Goal: Transaction & Acquisition: Subscribe to service/newsletter

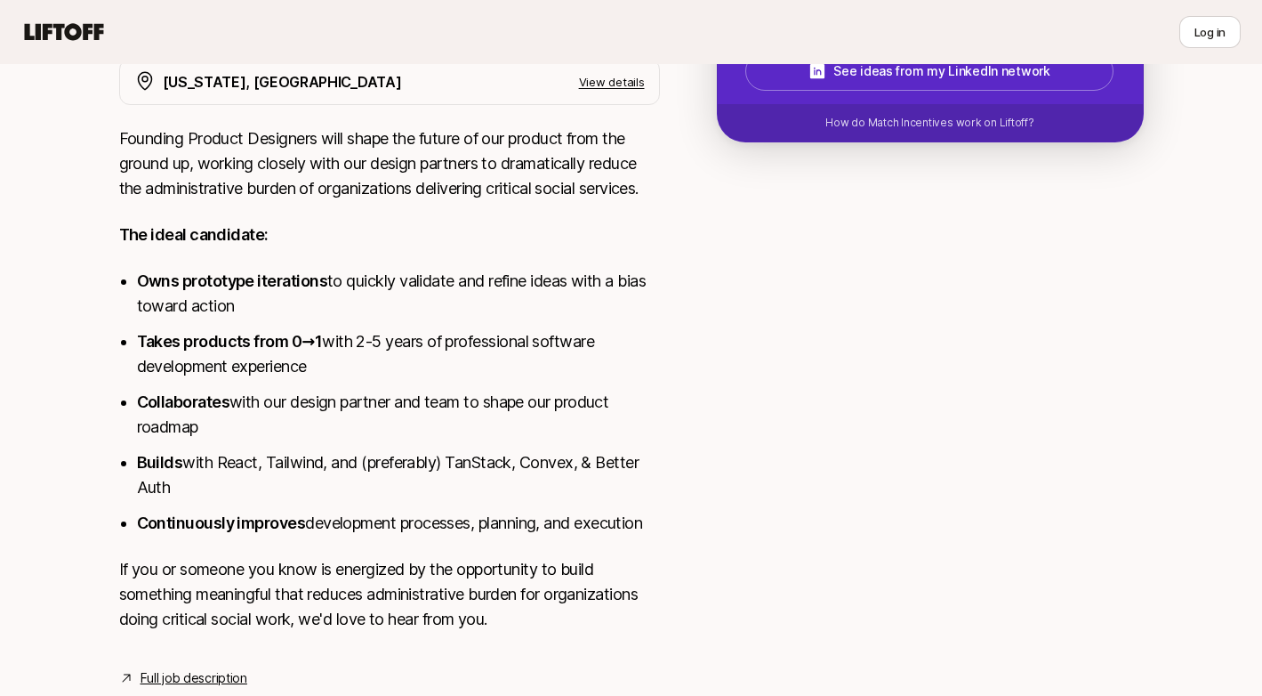
scroll to position [576, 0]
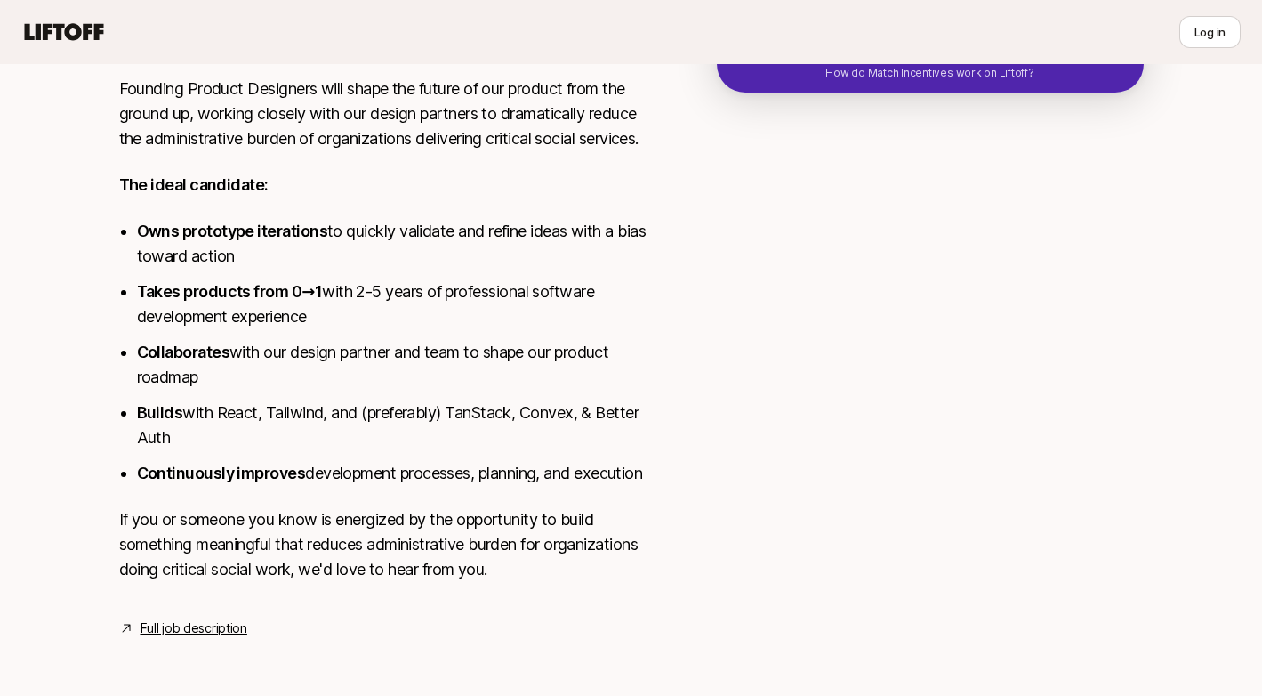
click at [187, 618] on link "Full job description" at bounding box center [194, 627] width 107 height 21
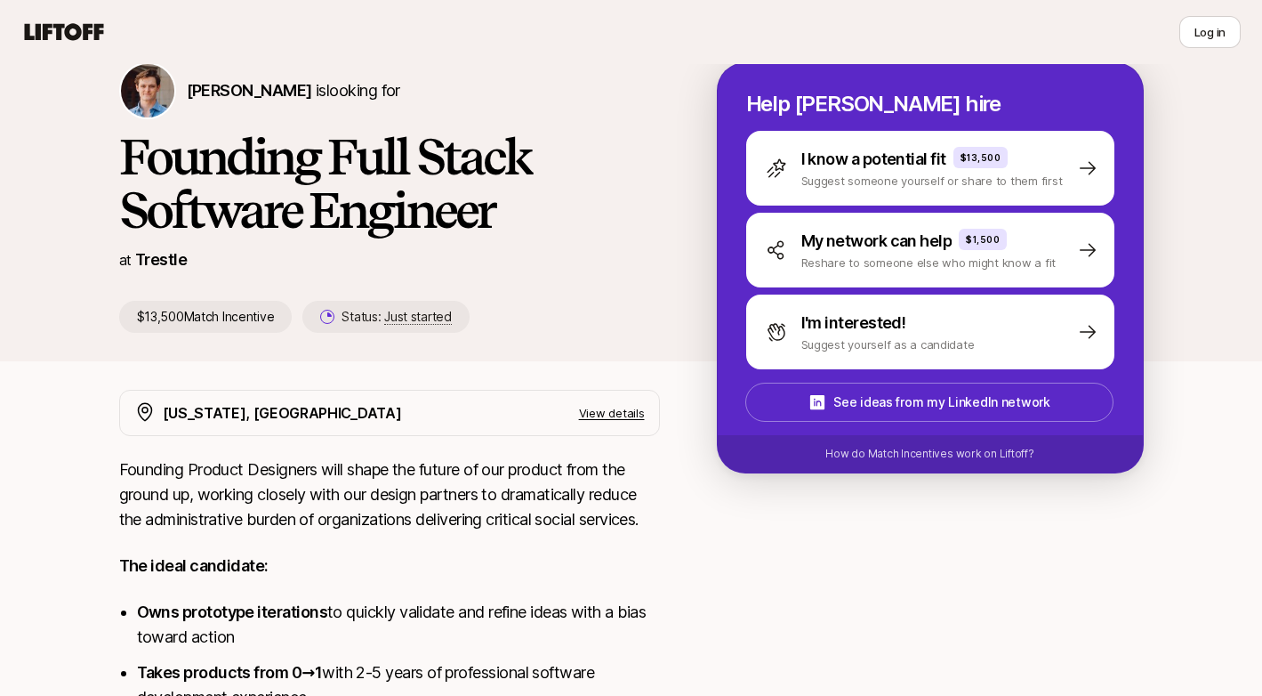
scroll to position [0, 0]
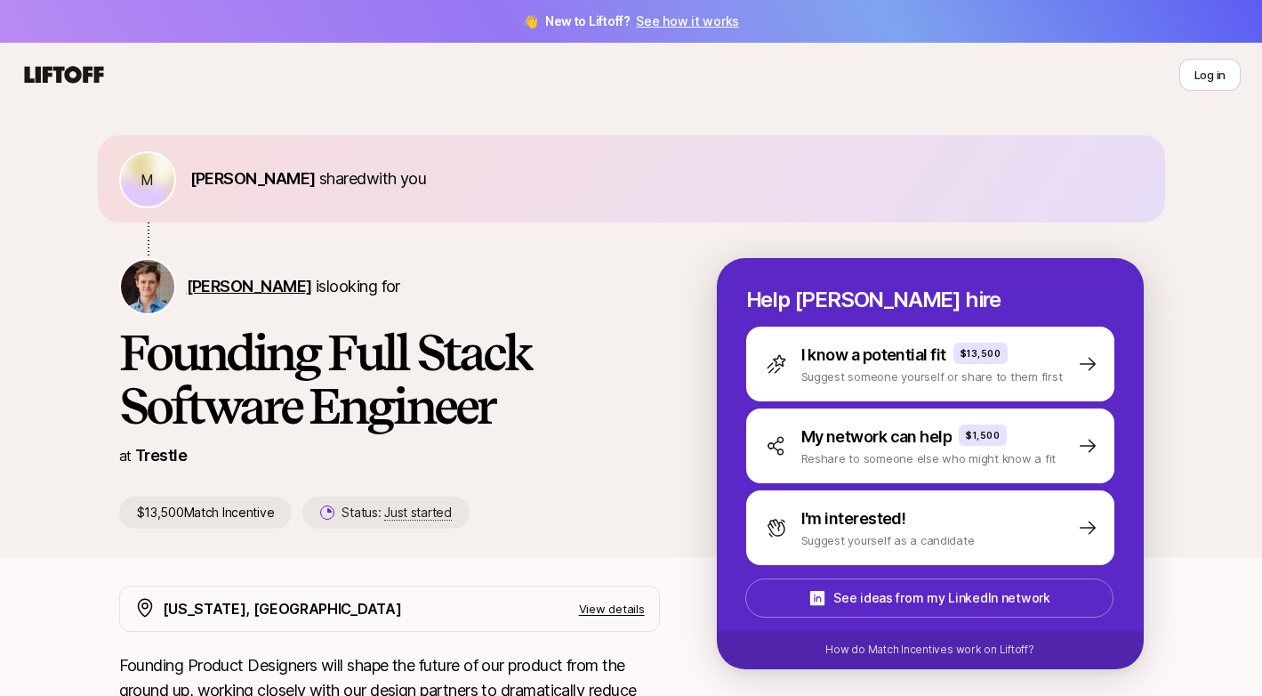
click at [195, 286] on span "Francis Barth" at bounding box center [249, 286] width 125 height 19
click at [572, 140] on div "M Makhtar Ndiaye shared with you" at bounding box center [631, 178] width 1067 height 87
click at [705, 20] on link "See how it works" at bounding box center [687, 20] width 103 height 15
click at [240, 177] on span "Makhtar Ndiaye" at bounding box center [252, 178] width 125 height 19
click at [1225, 68] on html "👋 New to Liftoff? See how it works O O M Makhtar Ndiaye shared with you Francis…" at bounding box center [631, 348] width 1262 height 696
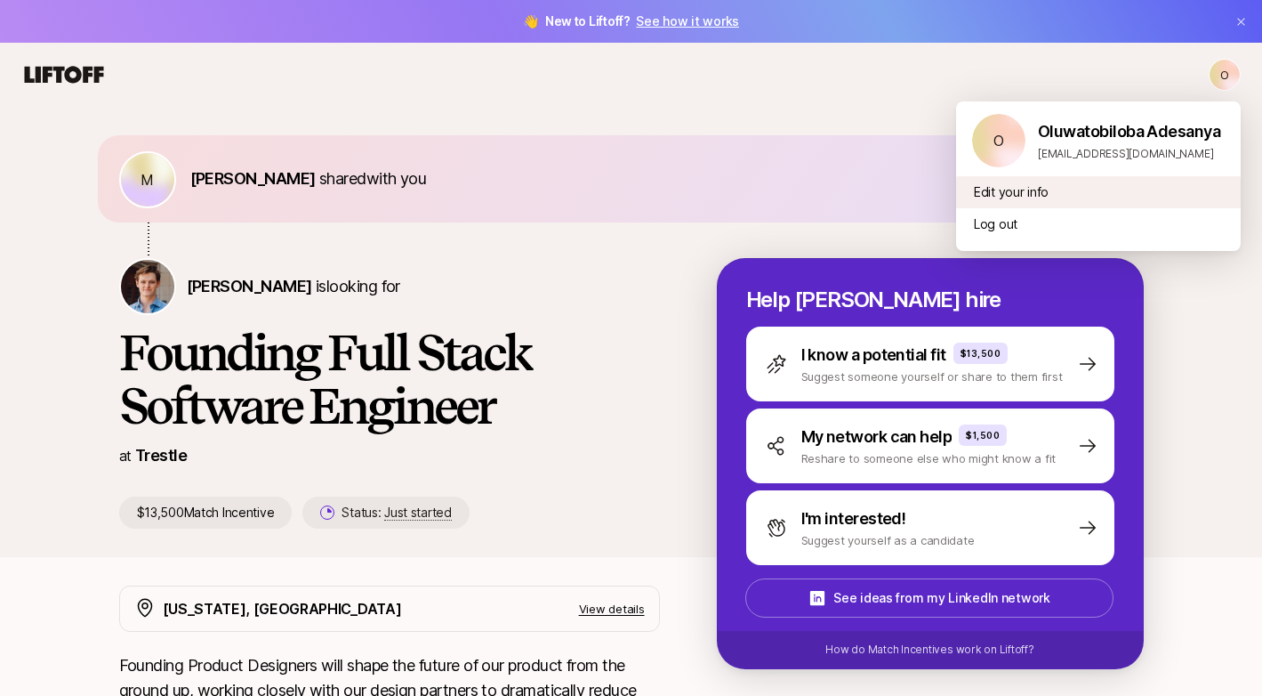
click at [979, 188] on div "Edit your info" at bounding box center [1098, 192] width 285 height 32
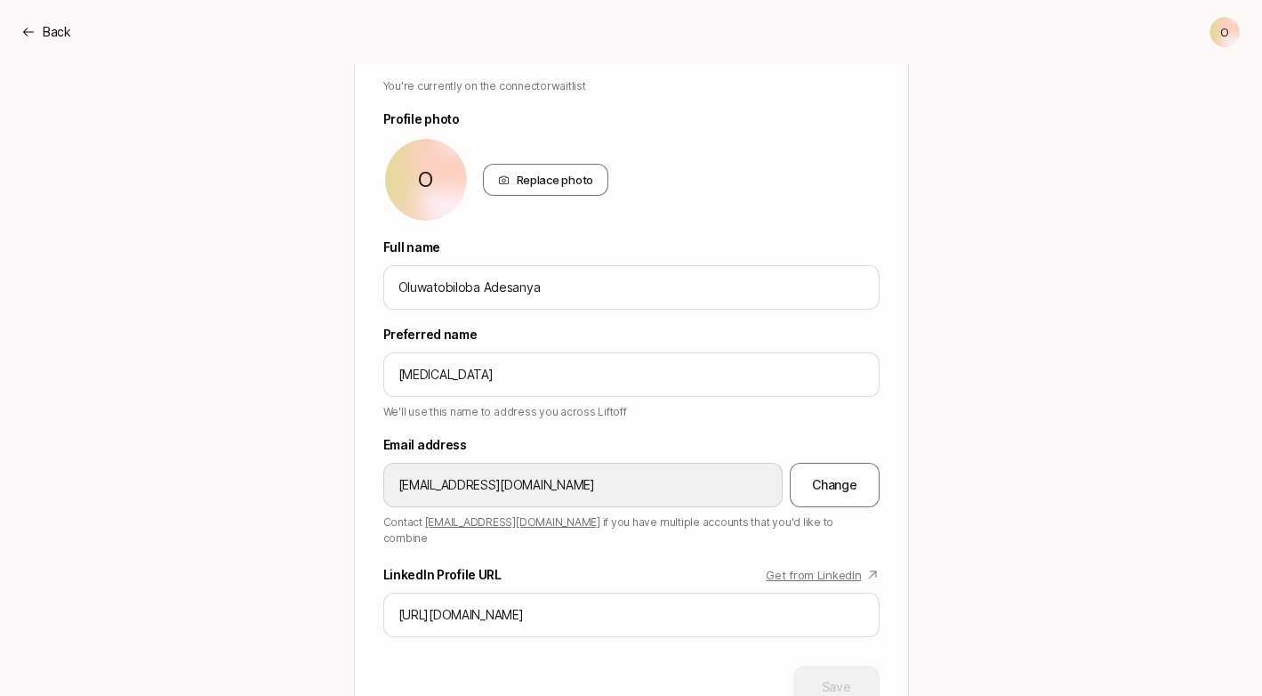
scroll to position [61, 0]
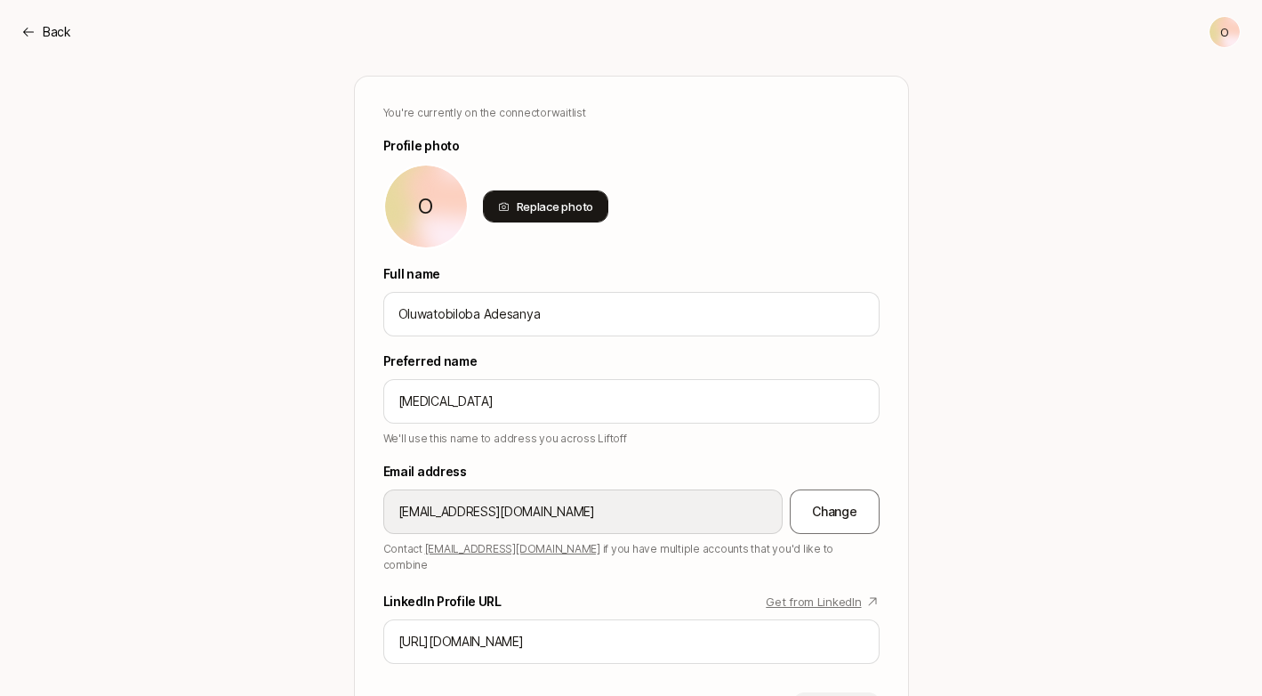
click at [562, 197] on div "Replace photo" at bounding box center [546, 206] width 126 height 32
click at [605, 219] on input "Replace photo" at bounding box center [607, 221] width 4 height 4
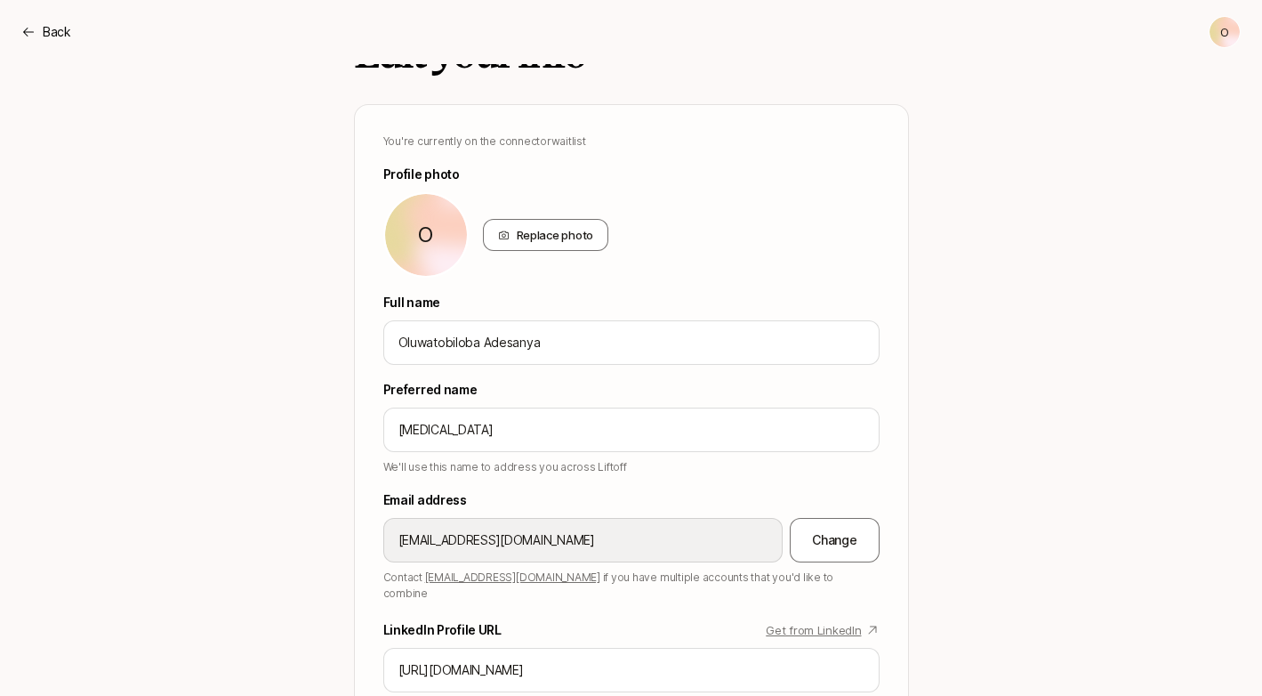
scroll to position [0, 0]
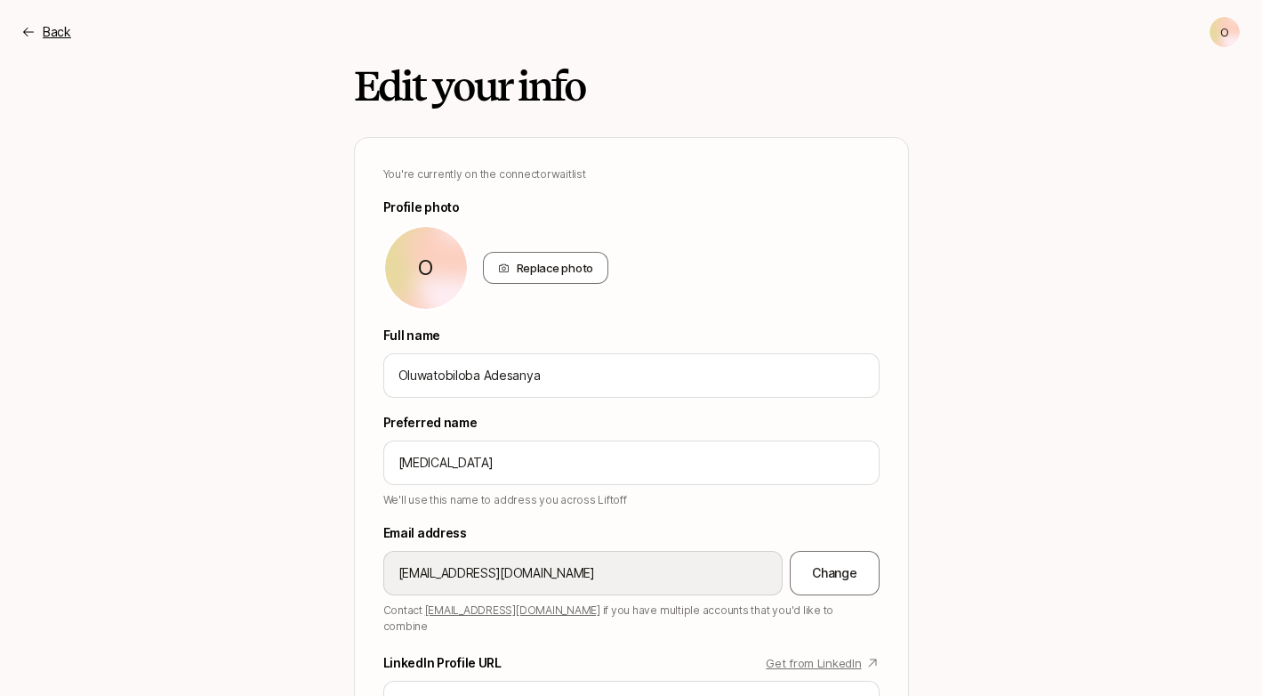
click at [28, 28] on icon at bounding box center [28, 32] width 14 height 14
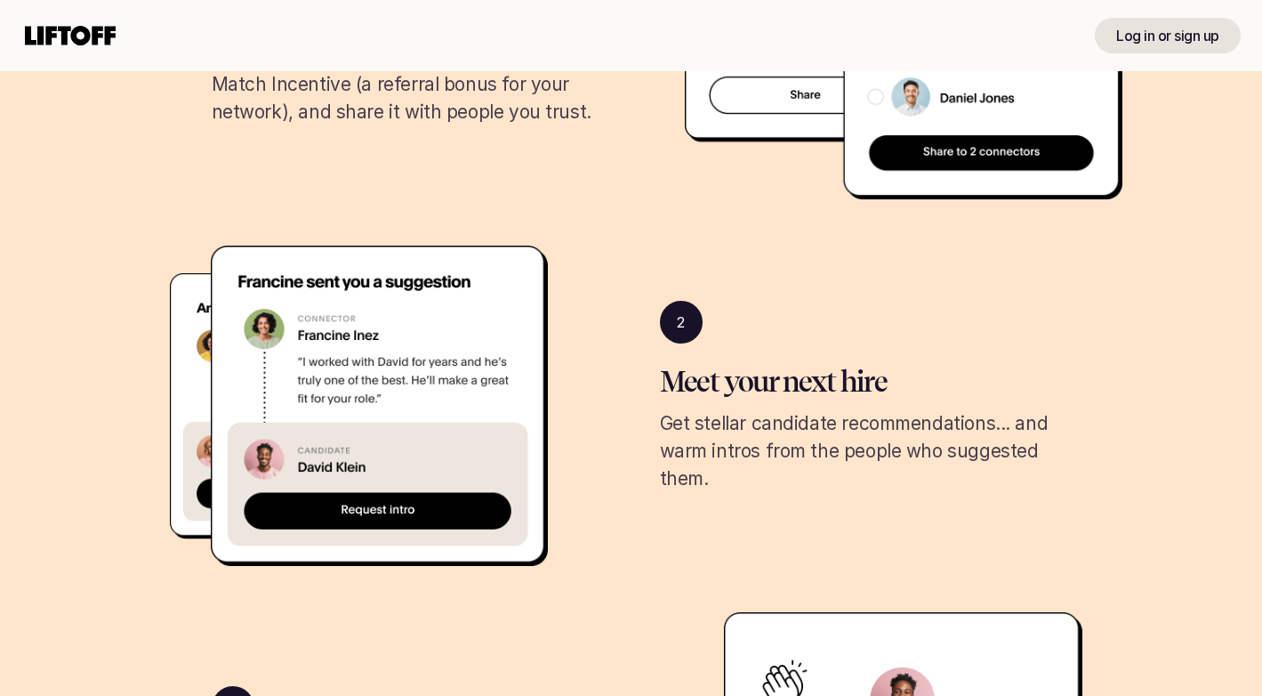
scroll to position [646, 0]
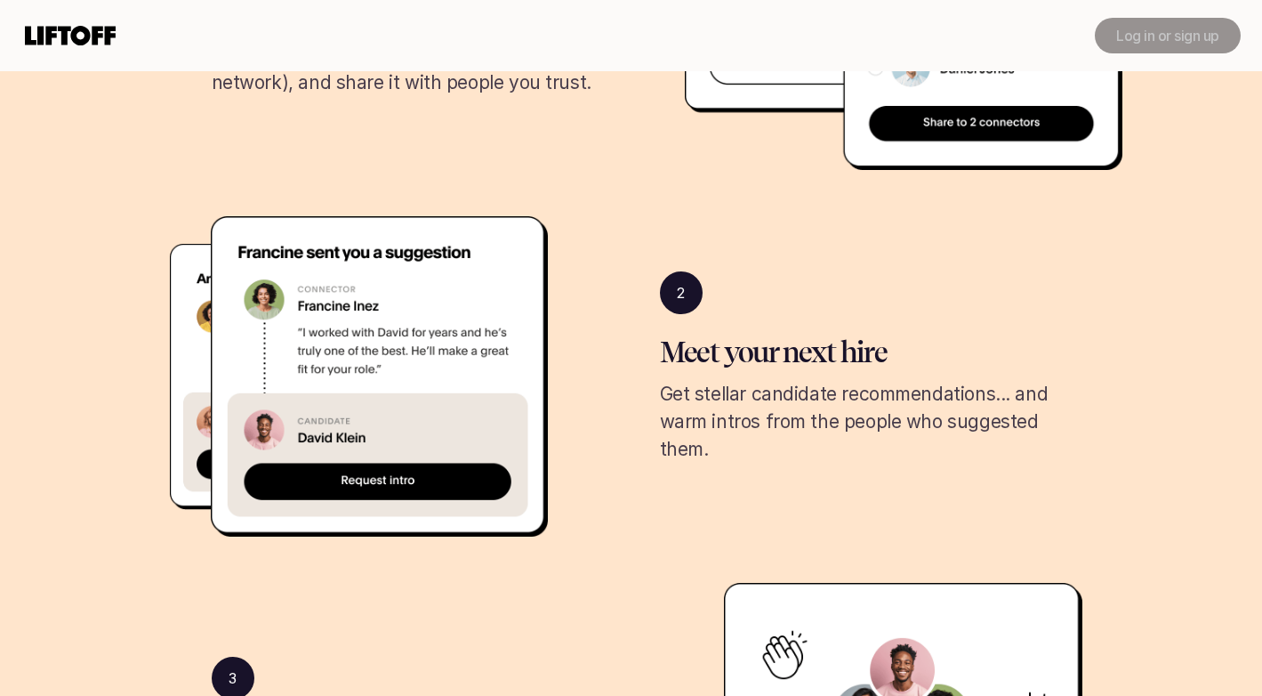
click at [1147, 47] on link "Log in or sign up" at bounding box center [1168, 36] width 146 height 36
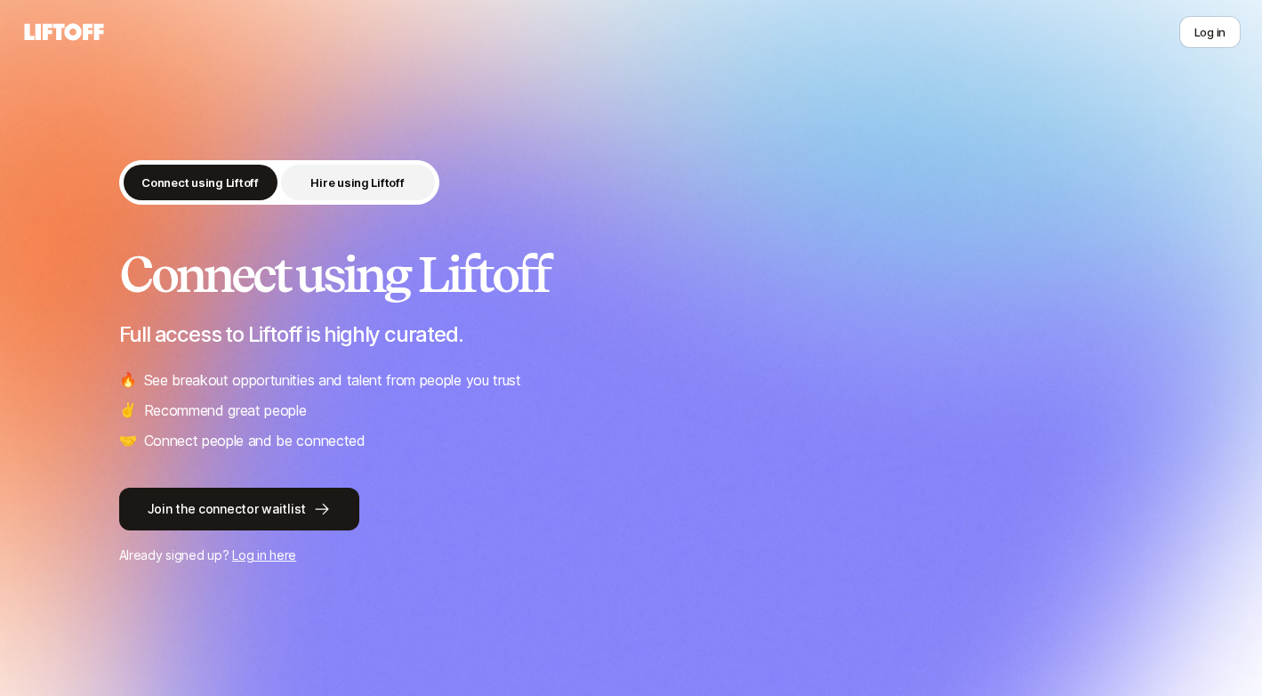
click at [350, 188] on p "Hire using Liftoff" at bounding box center [356, 182] width 93 height 18
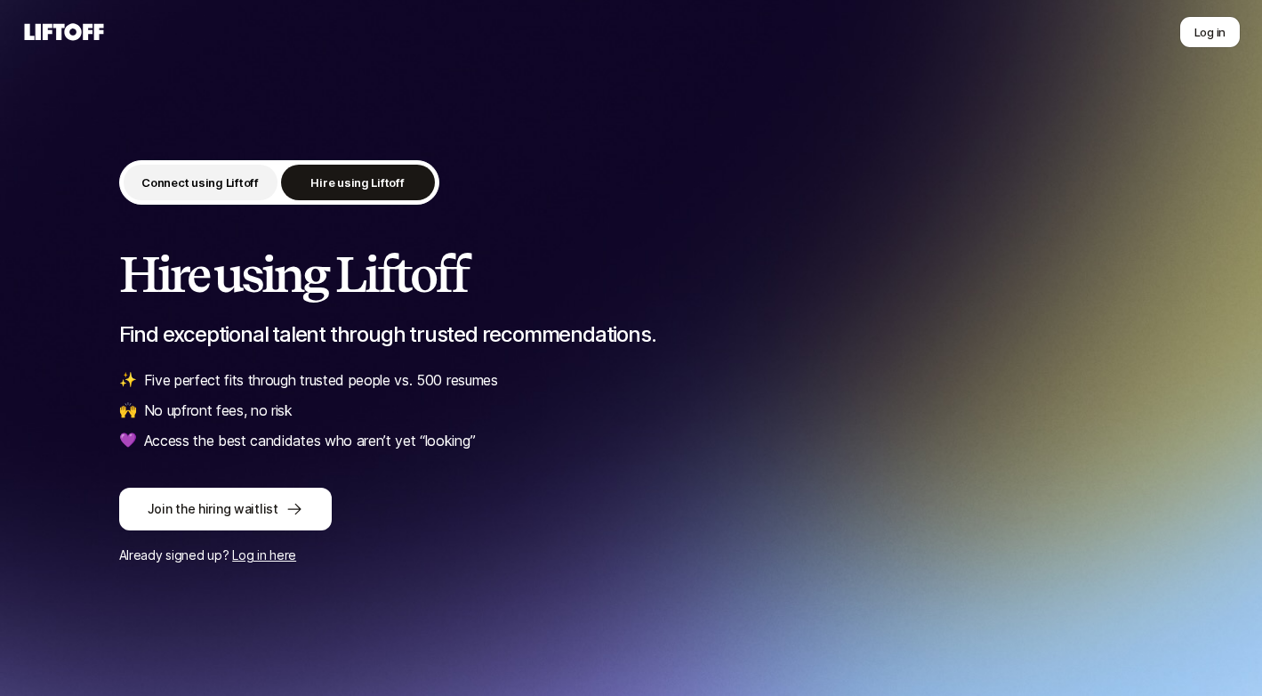
click at [221, 176] on p "Connect using Liftoff" at bounding box center [199, 182] width 117 height 18
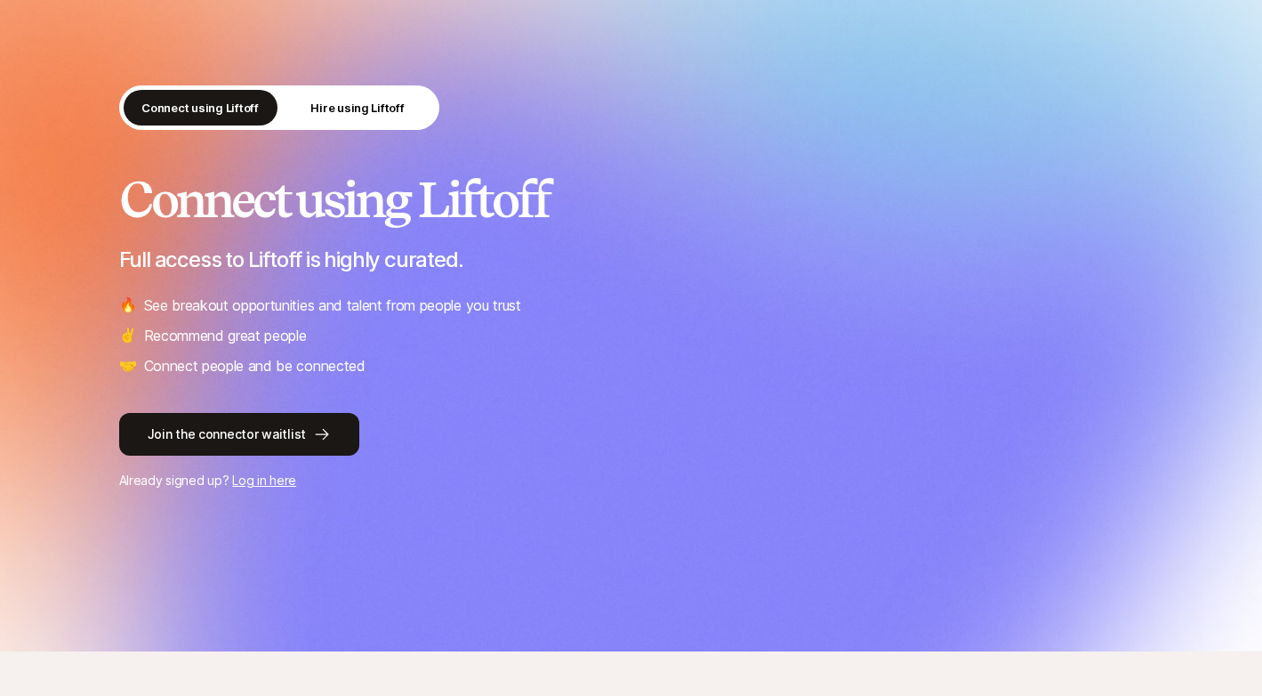
scroll to position [144, 0]
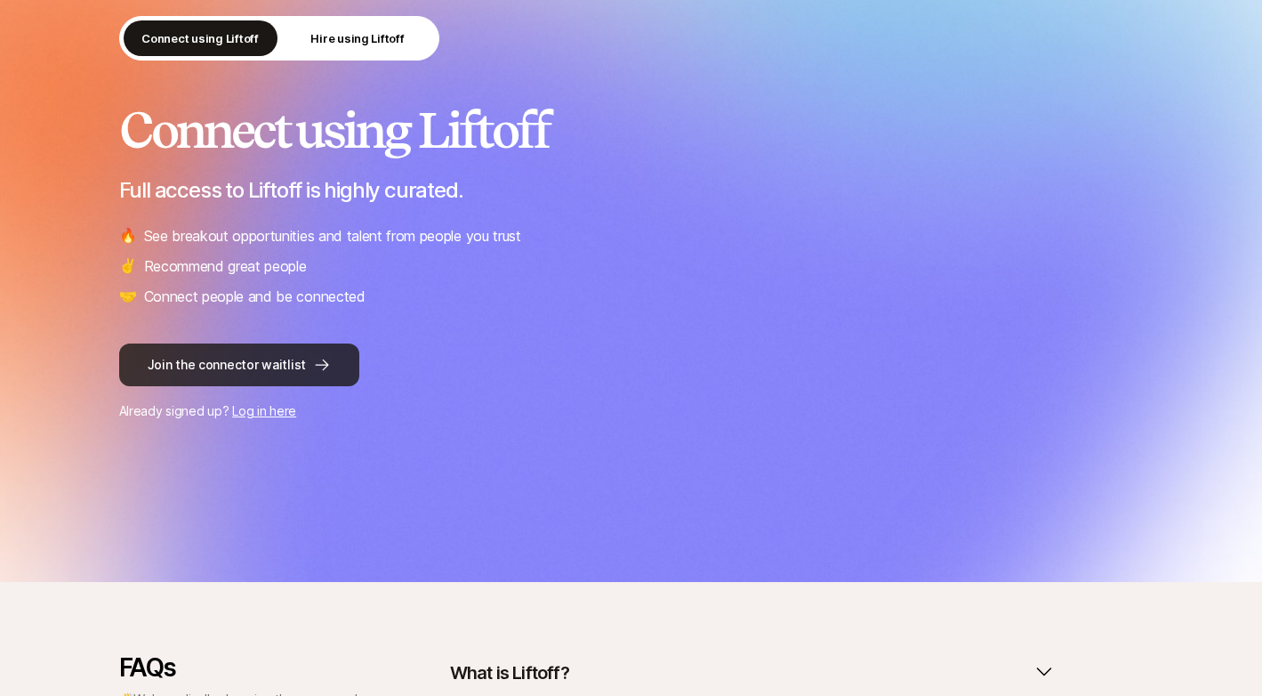
click at [265, 363] on button "Join the connector waitlist" at bounding box center [239, 364] width 240 height 43
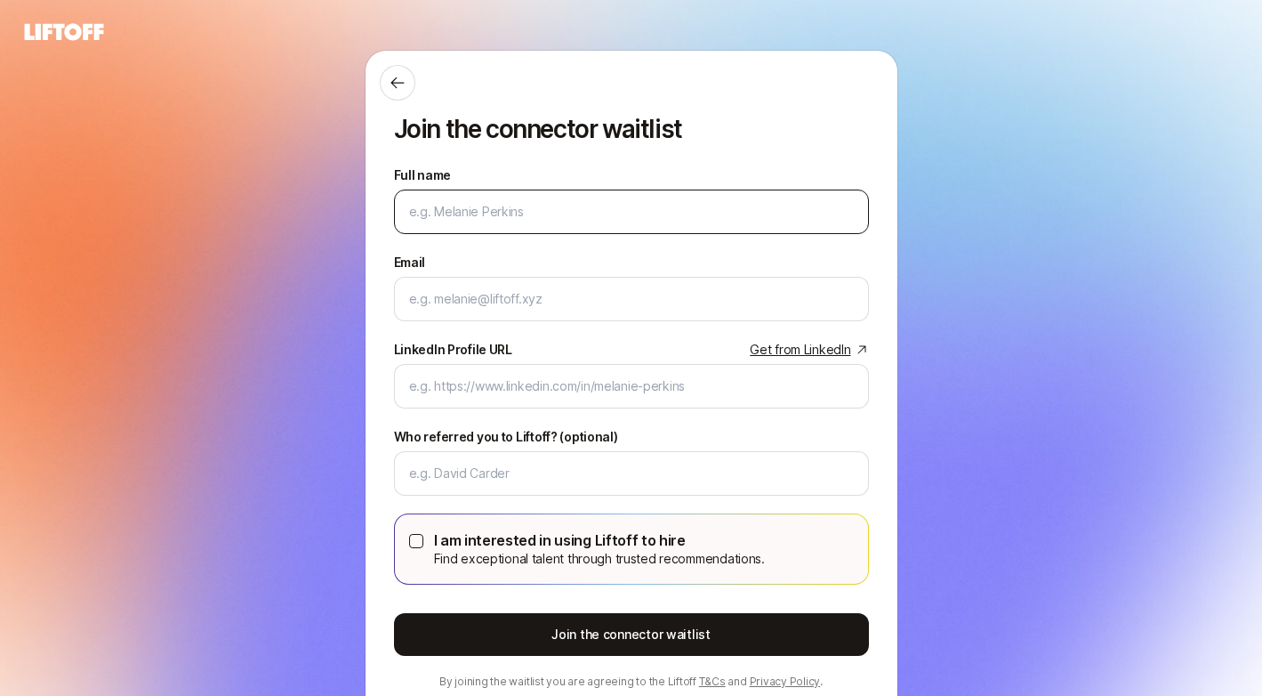
click at [519, 211] on input "Full name" at bounding box center [631, 211] width 445 height 21
type input "Oluwatobiloba Adesanya"
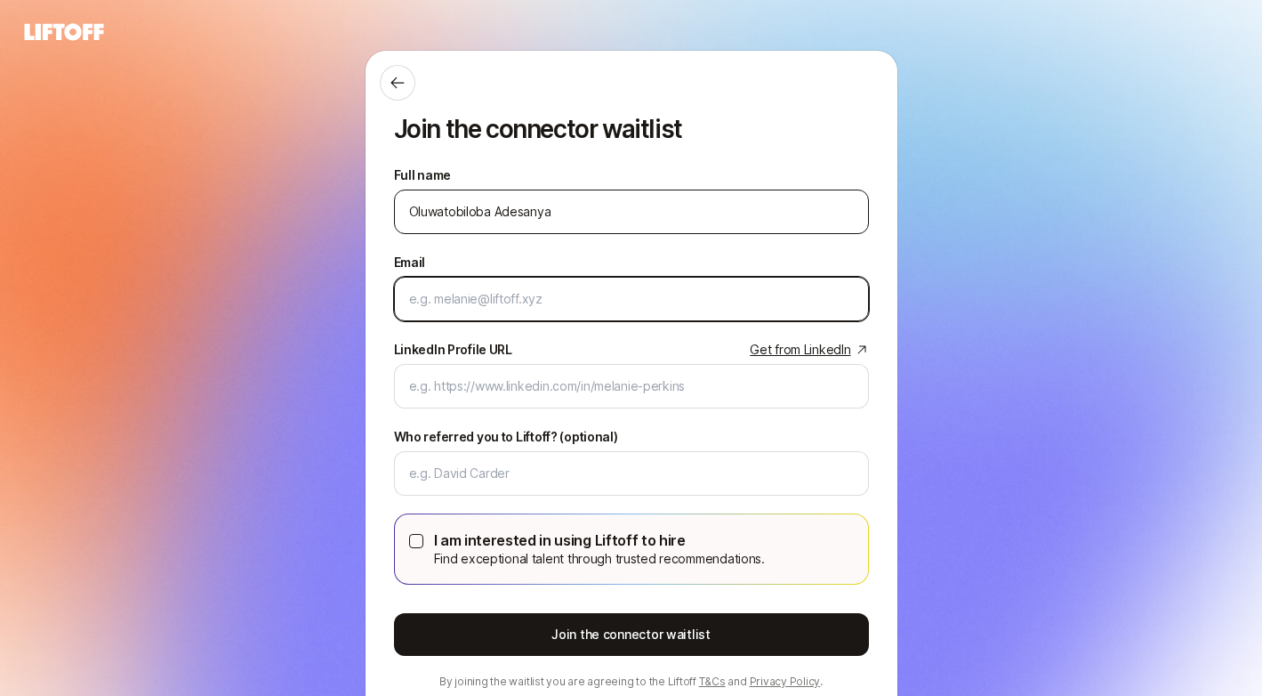
type input "obadesan@usc.edu"
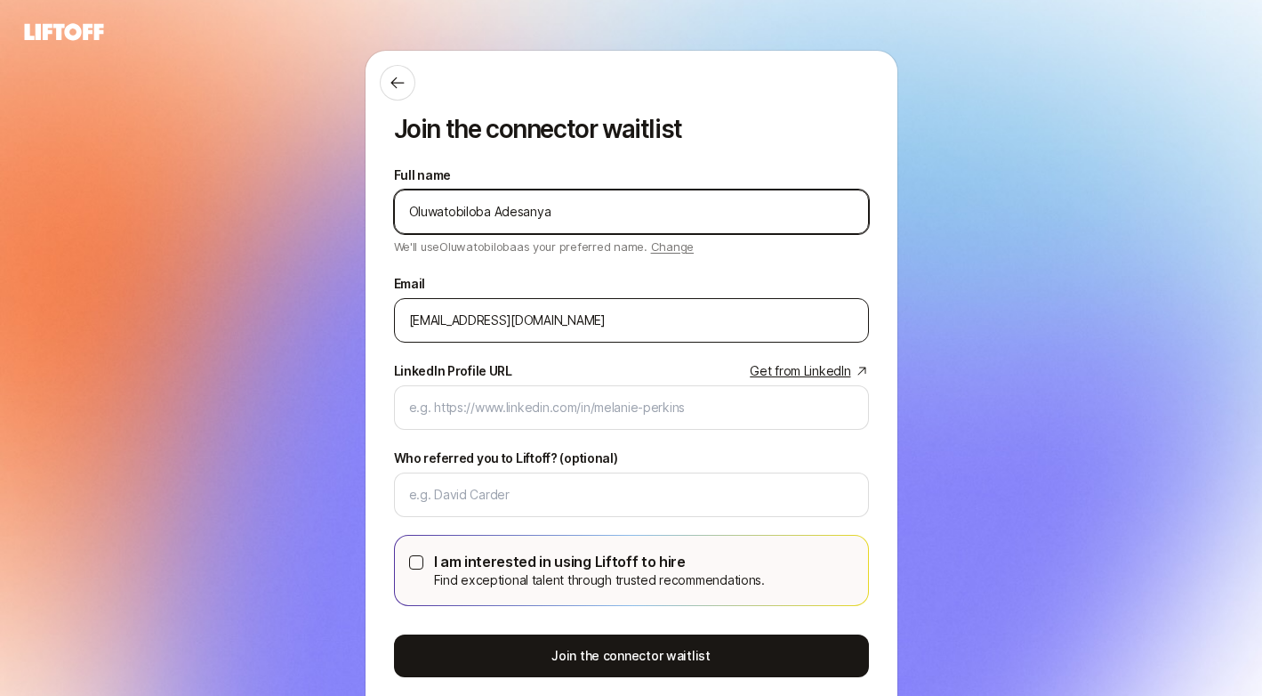
type input "Oluwatobiloba Adesanya"
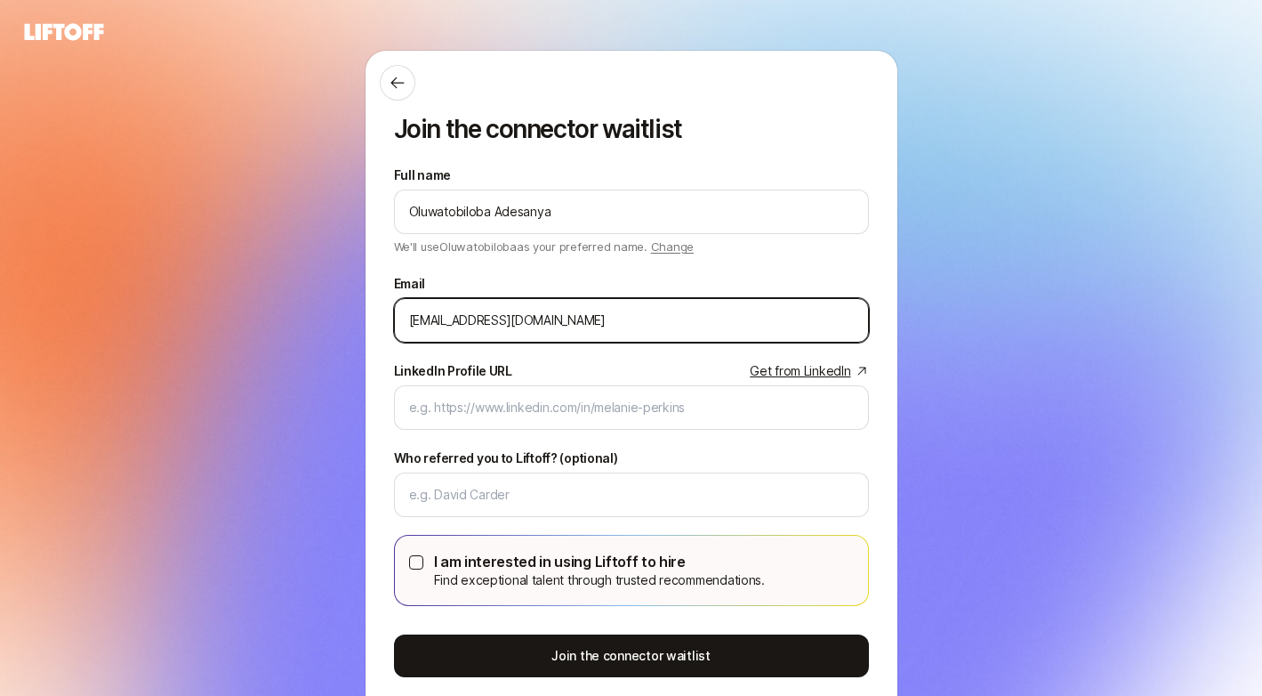
click at [571, 328] on input "obadesan@usc.edu" at bounding box center [631, 320] width 445 height 21
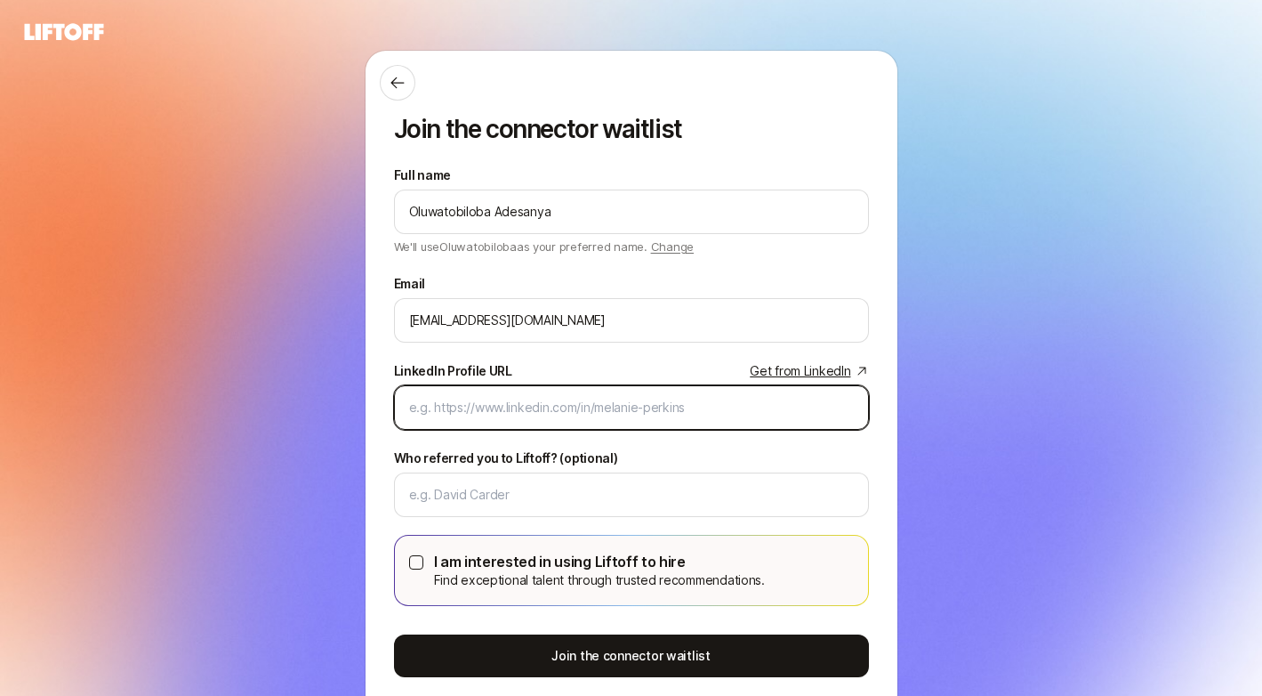
click at [688, 410] on input "LinkedIn Profile URL Get from LinkedIn" at bounding box center [631, 407] width 445 height 21
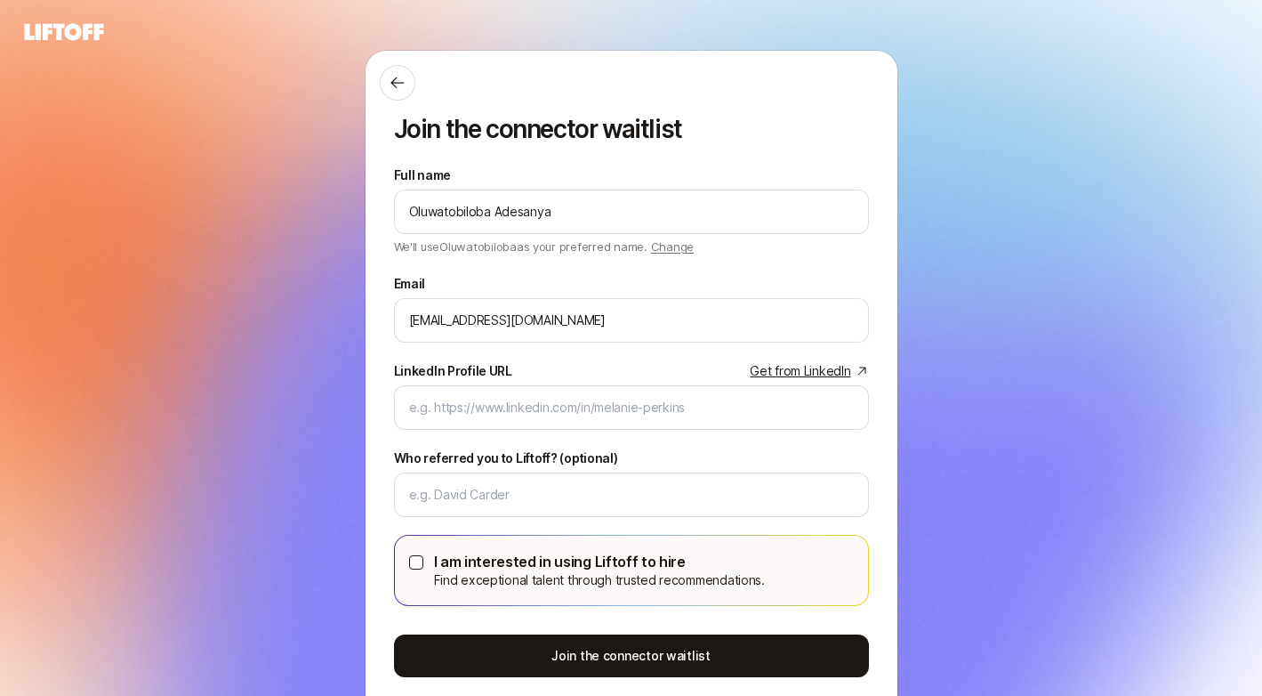
click at [674, 249] on span "Change" at bounding box center [672, 246] width 43 height 14
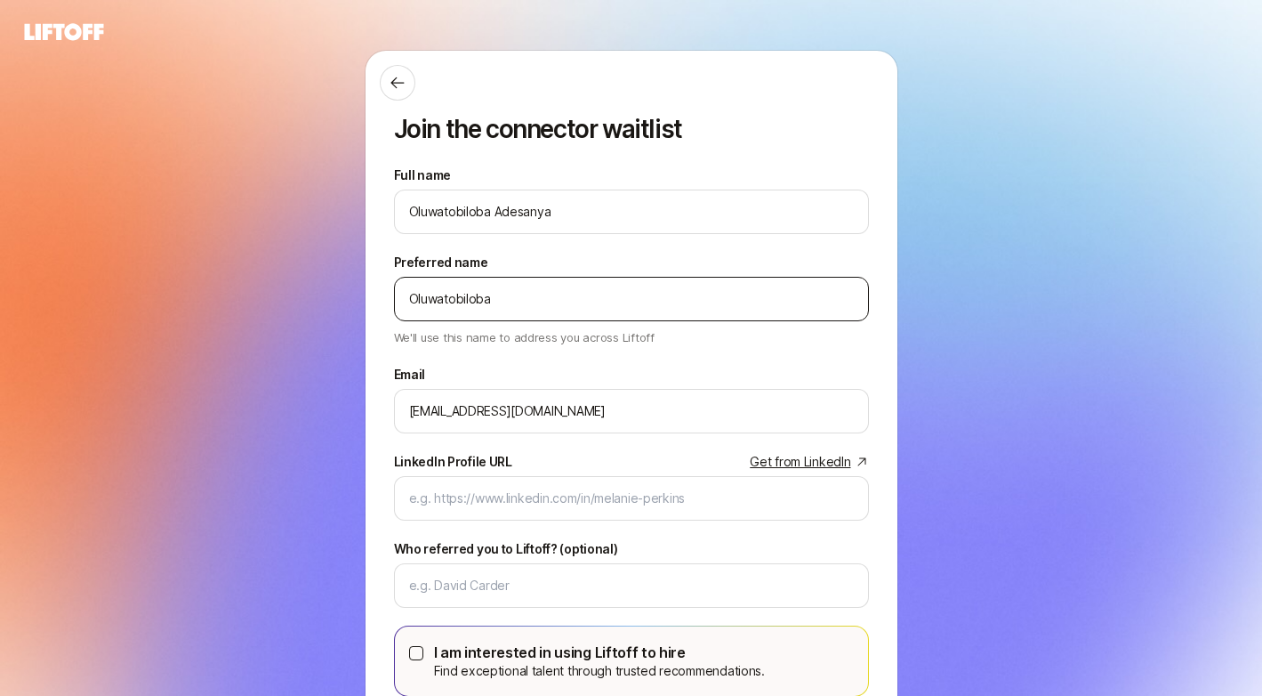
click at [596, 285] on div "Oluwatobiloba" at bounding box center [631, 299] width 475 height 44
click at [587, 294] on input "Oluwatobiloba" at bounding box center [631, 298] width 445 height 21
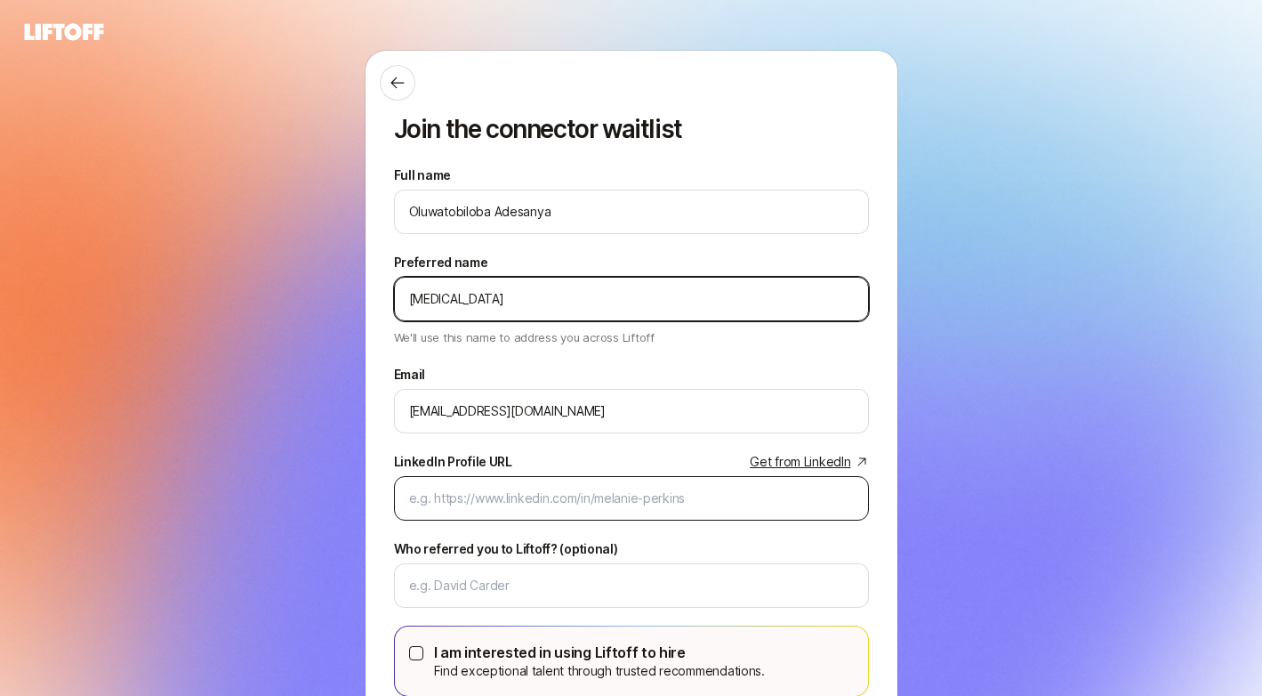
type input "Tobi"
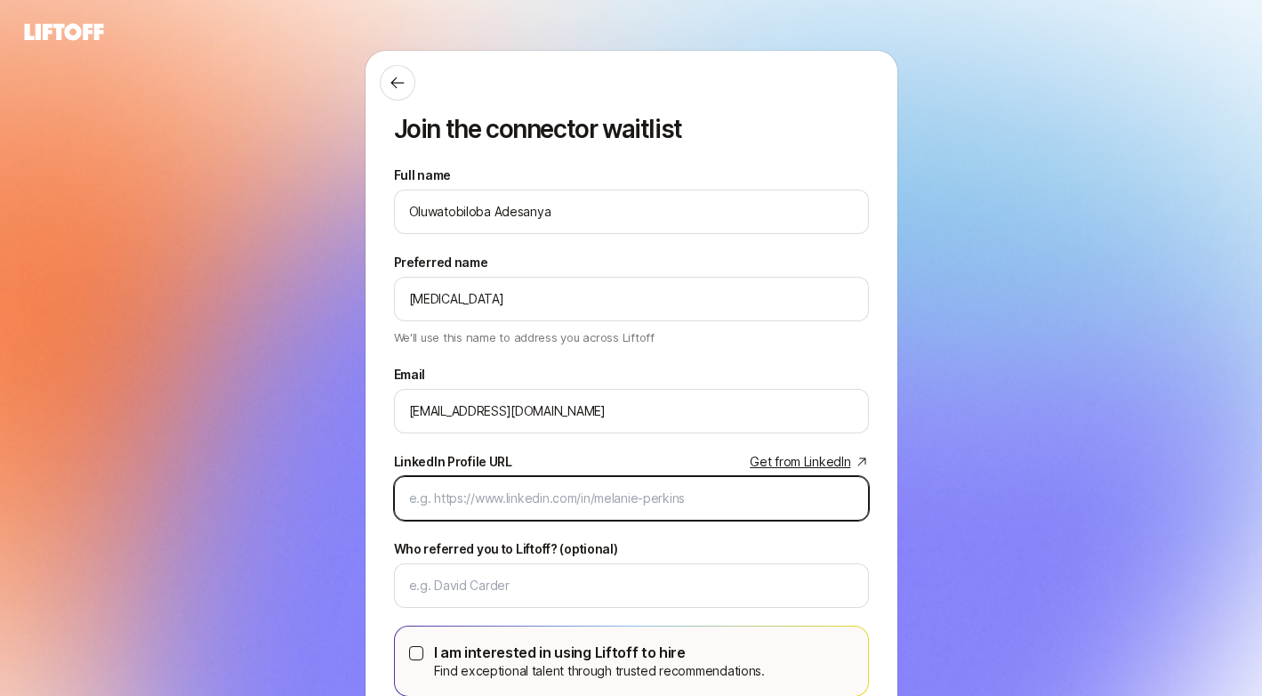
click at [592, 504] on input "LinkedIn Profile URL Get from LinkedIn" at bounding box center [631, 497] width 445 height 21
paste input "Hi [Name], I’ll keep this brief. I came across Trestle and really admire what y…"
type input "Hi [Name], I’ll keep this brief. I came across Trestle and really admire what y…"
paste input "https://www.linkedin.com/in/oluwatobilobaadesanya/"
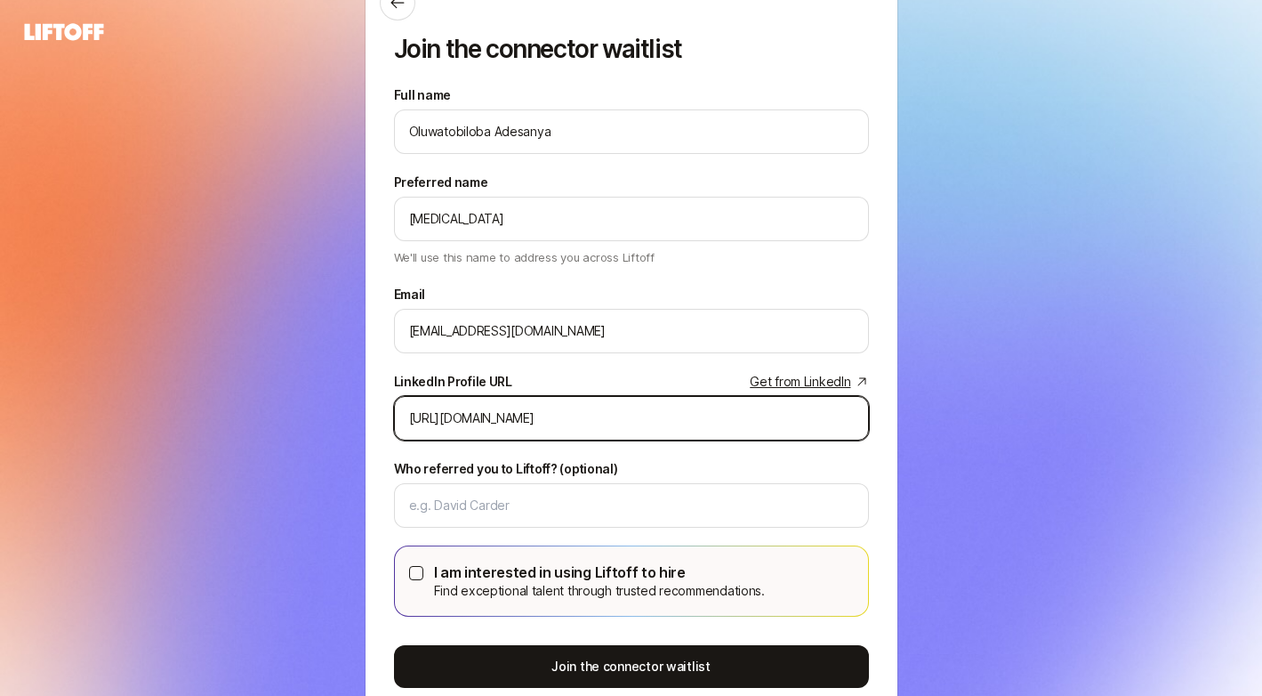
scroll to position [185, 0]
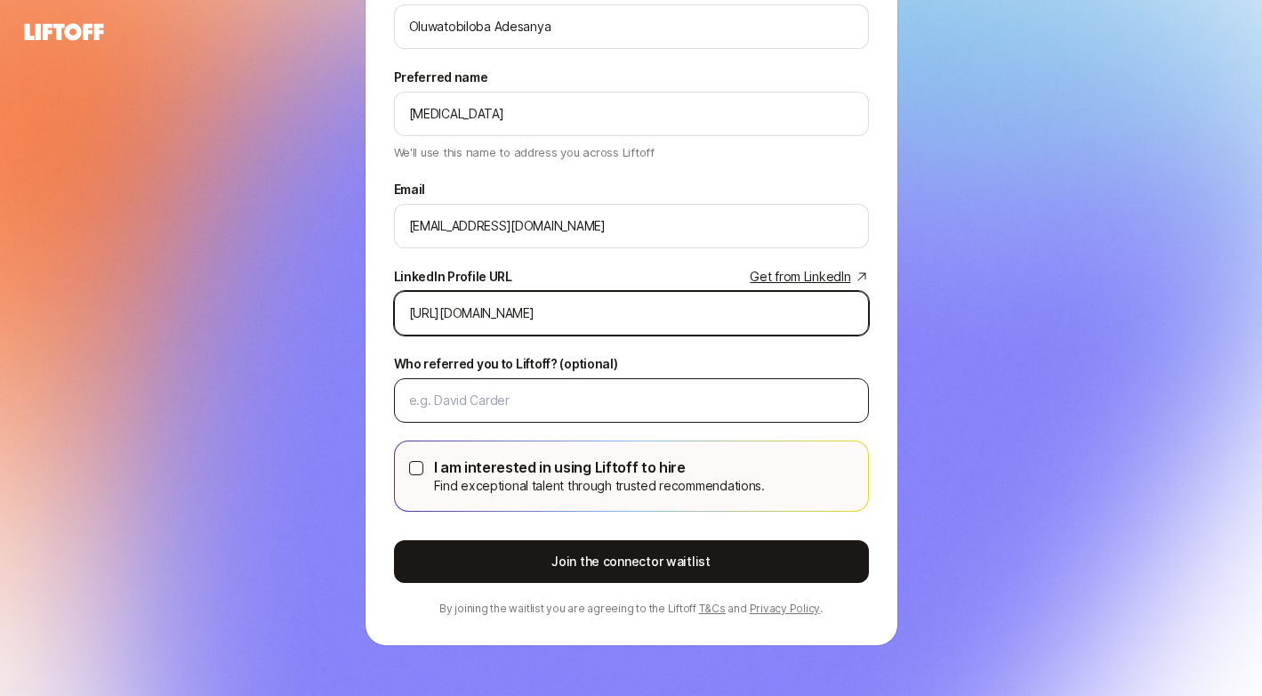
type input "https://www.linkedin.com/in/oluwatobilobaadesanya/"
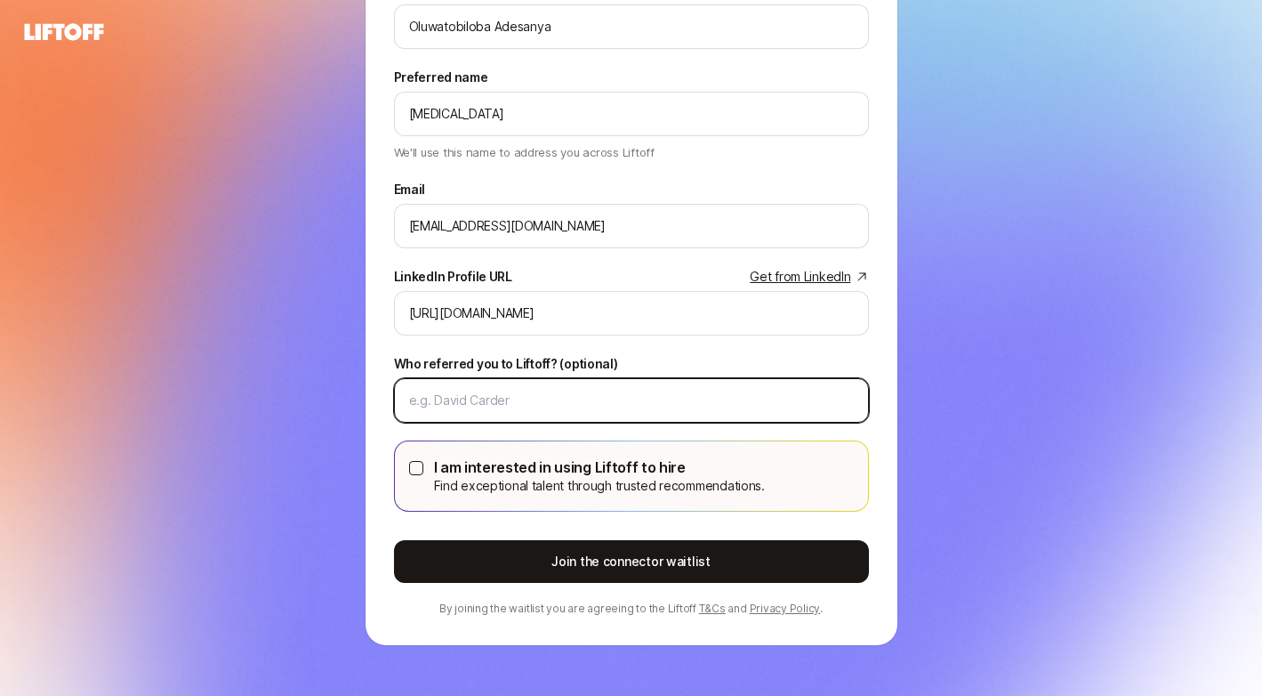
click at [552, 399] on input "Who referred you to Liftoff? (optional)" at bounding box center [631, 400] width 445 height 21
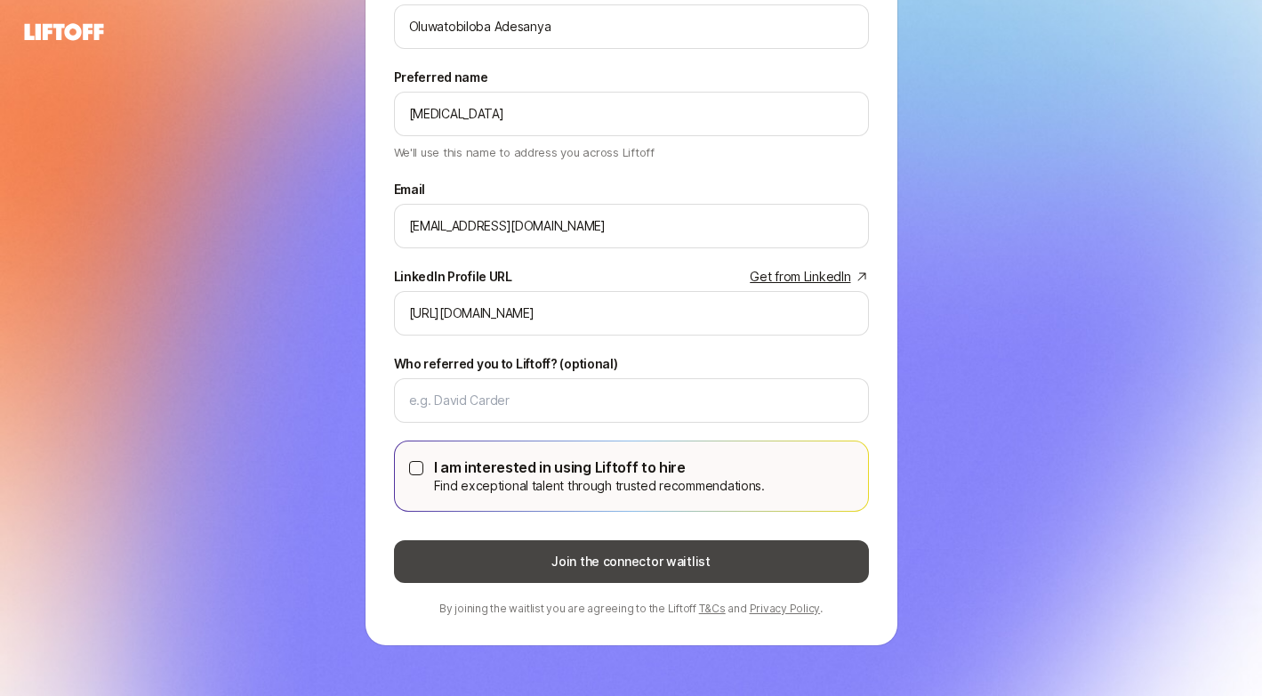
click at [569, 567] on button "Join the connector waitlist" at bounding box center [631, 561] width 475 height 43
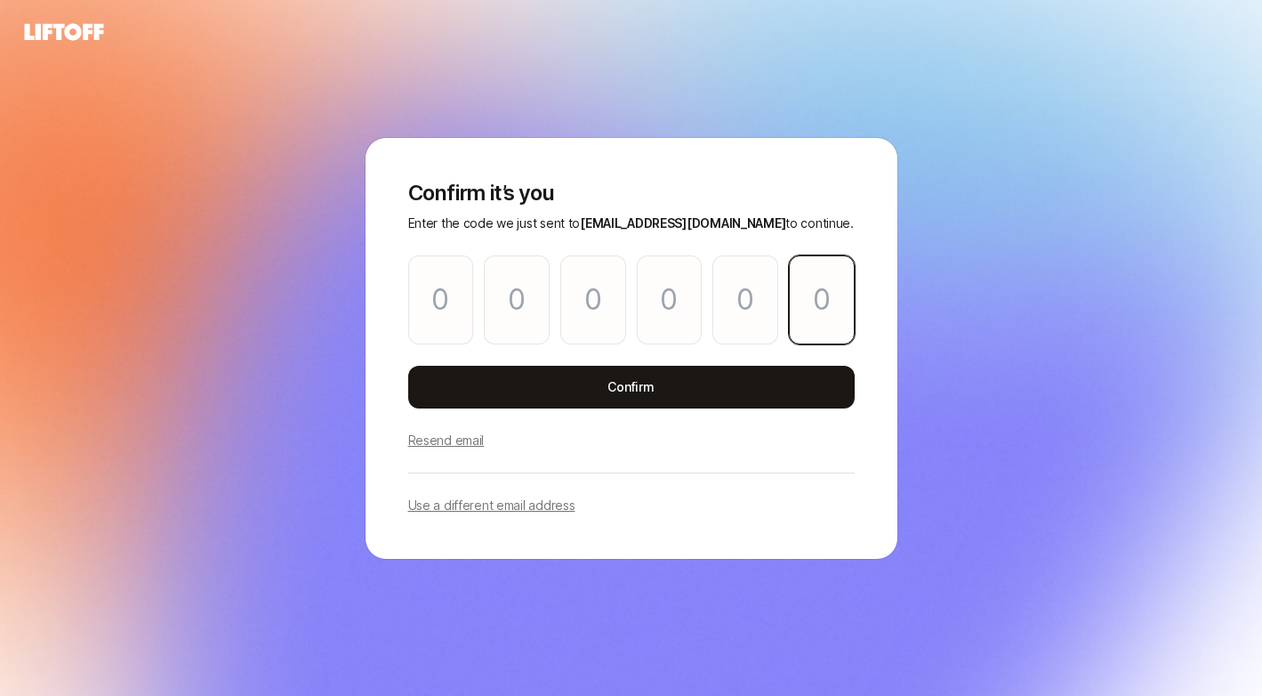
paste input "4"
type input "3"
type input "7"
type input "3"
type input "4"
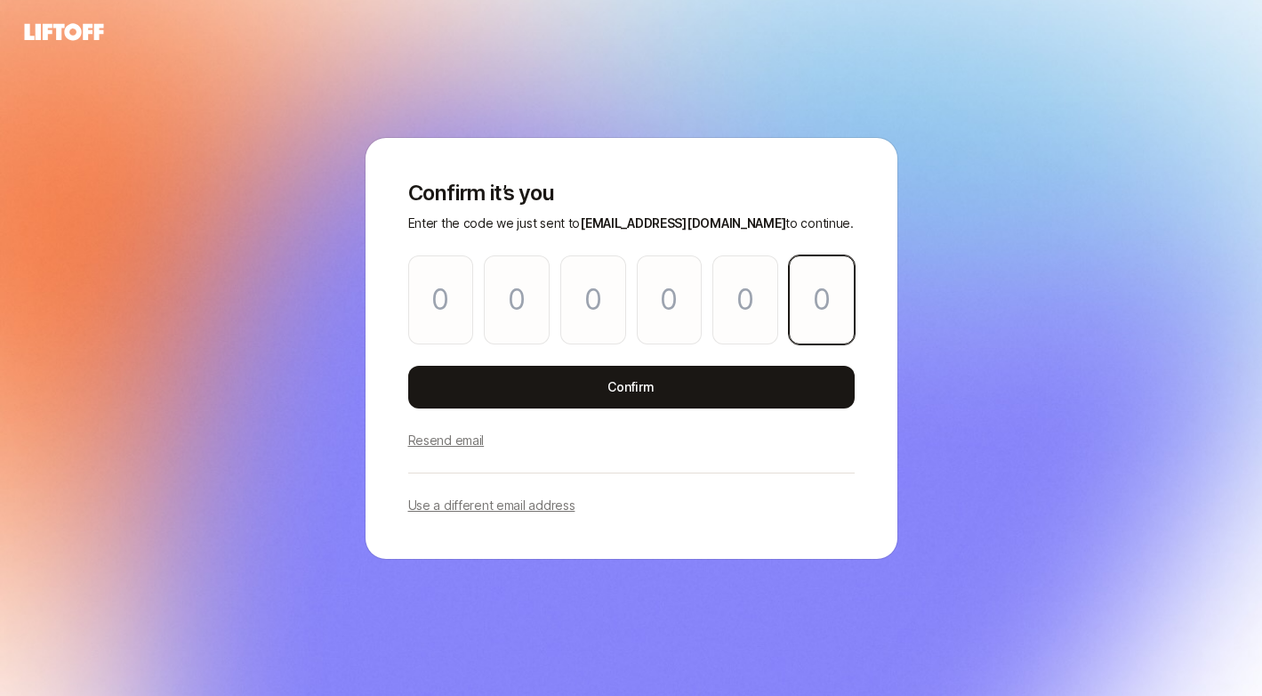
type input "9"
type input "4"
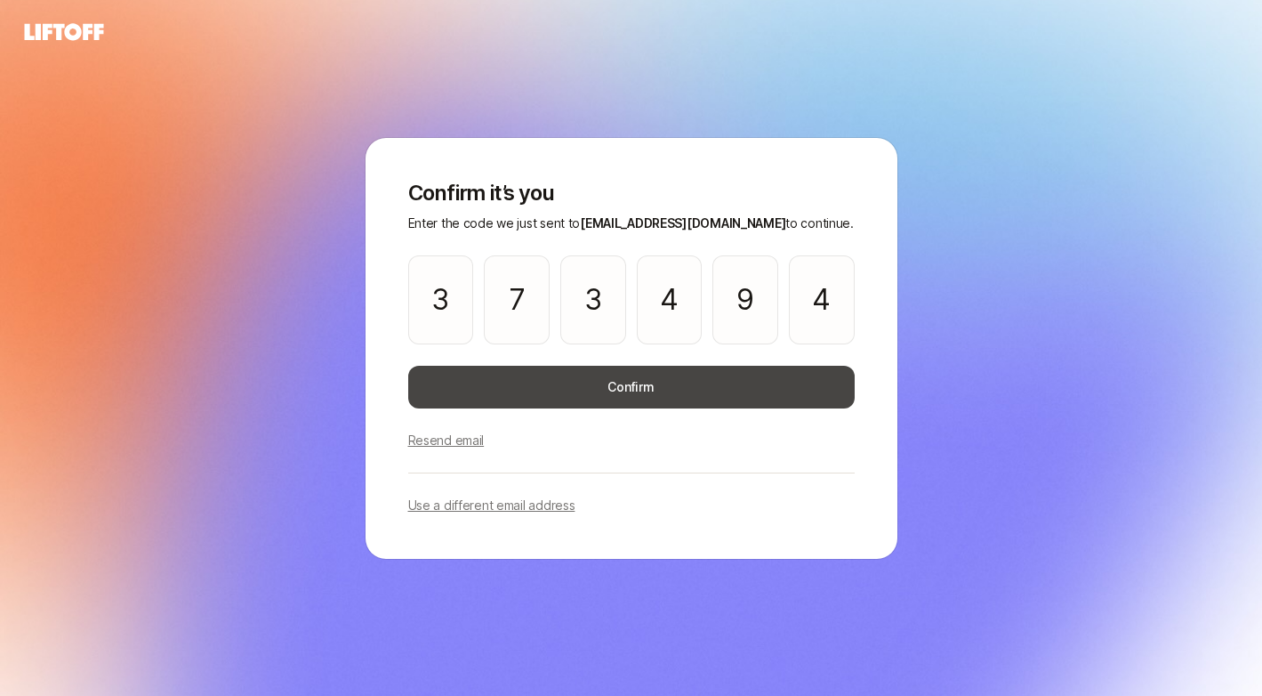
click at [633, 378] on button "Confirm" at bounding box center [631, 387] width 447 height 43
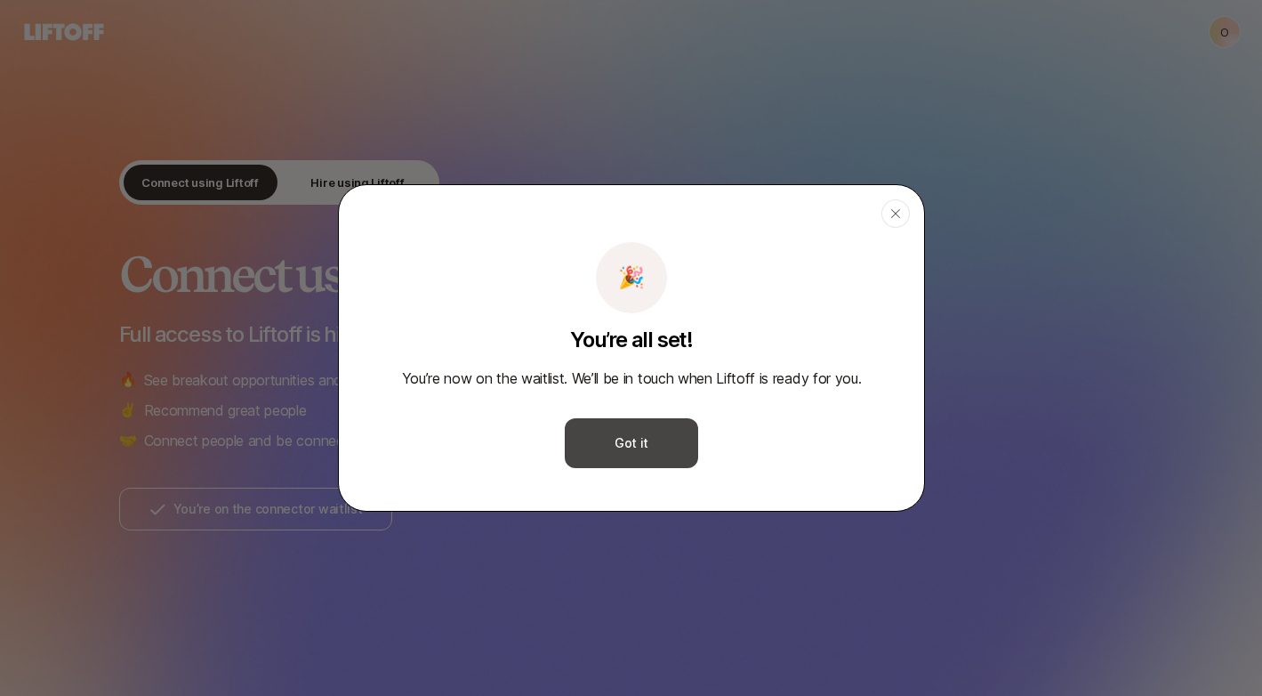
click at [657, 433] on button "Got it" at bounding box center [631, 443] width 133 height 50
